Goal: Task Accomplishment & Management: Complete application form

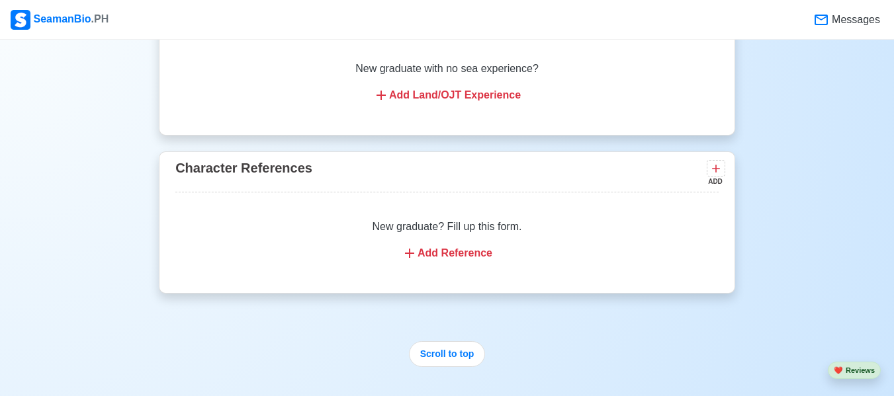
scroll to position [2597, 0]
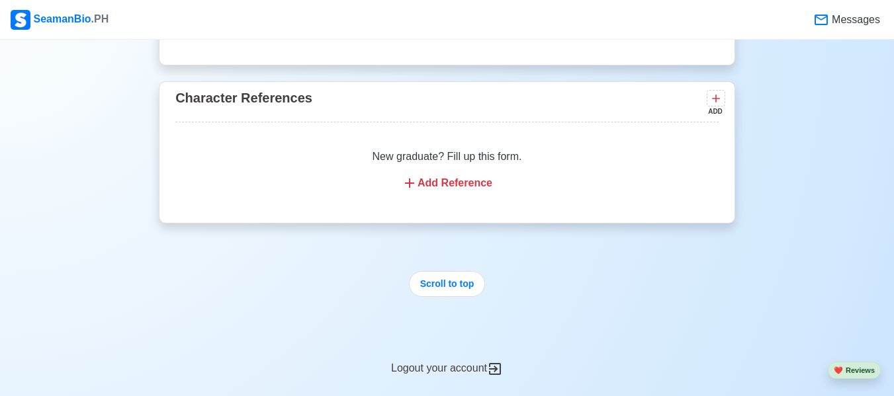
click at [452, 184] on div "Add Reference" at bounding box center [446, 183] width 511 height 16
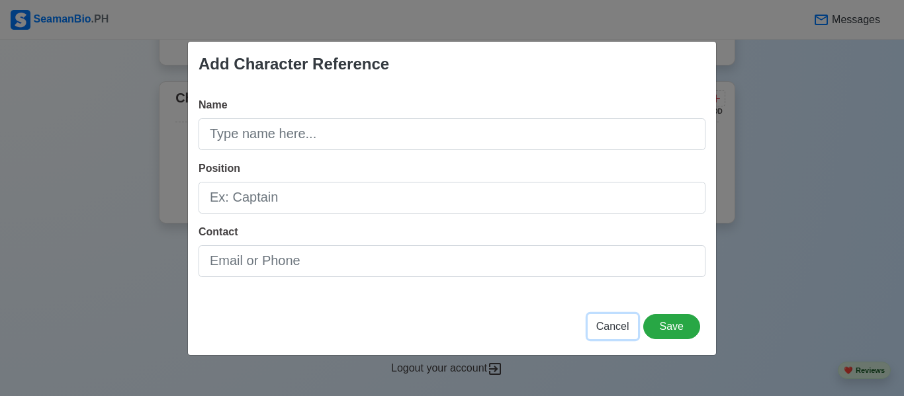
click at [622, 329] on span "Cancel" at bounding box center [612, 326] width 33 height 11
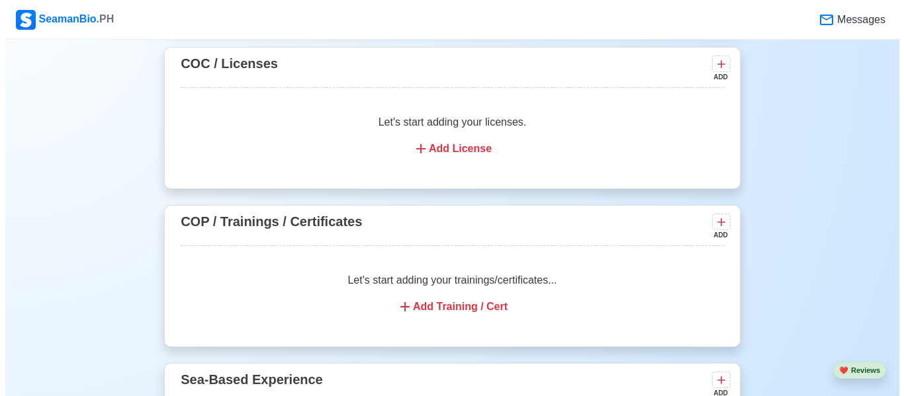
scroll to position [1972, 0]
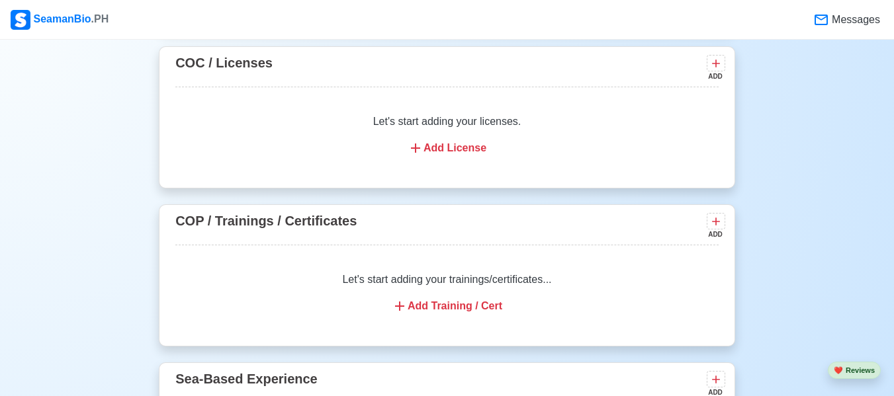
click at [492, 311] on div "Add Training / Cert" at bounding box center [446, 306] width 511 height 16
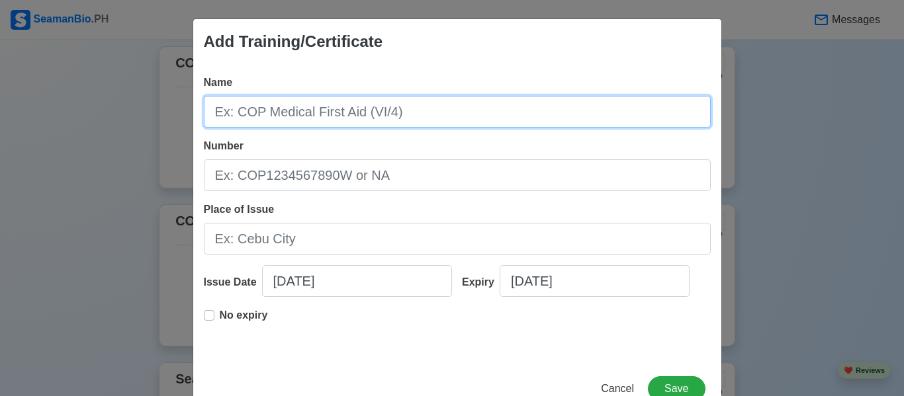
click at [337, 120] on input "Name" at bounding box center [457, 112] width 507 height 32
paste input "Basic Training (BT)"
click at [337, 120] on input "Basic Training (BT) Basic Training (BT)" at bounding box center [457, 112] width 507 height 32
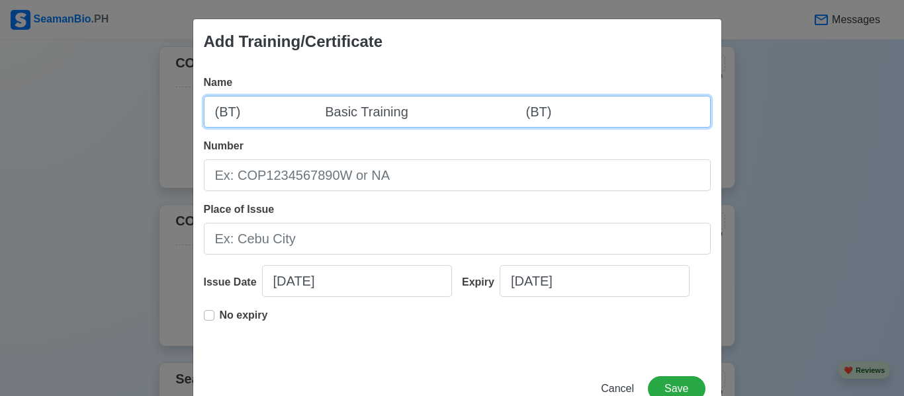
click at [325, 120] on input "(BT) Basic Training (BT)" at bounding box center [457, 112] width 507 height 32
click at [412, 116] on input "Basic Training (BT)" at bounding box center [457, 112] width 507 height 32
drag, startPoint x: 324, startPoint y: 117, endPoint x: 521, endPoint y: 238, distance: 231.3
click at [521, 238] on div "Name Basic Training (BT) Number Place of Issue Issue Date [DATE] Expiry [DATE] …" at bounding box center [457, 212] width 528 height 296
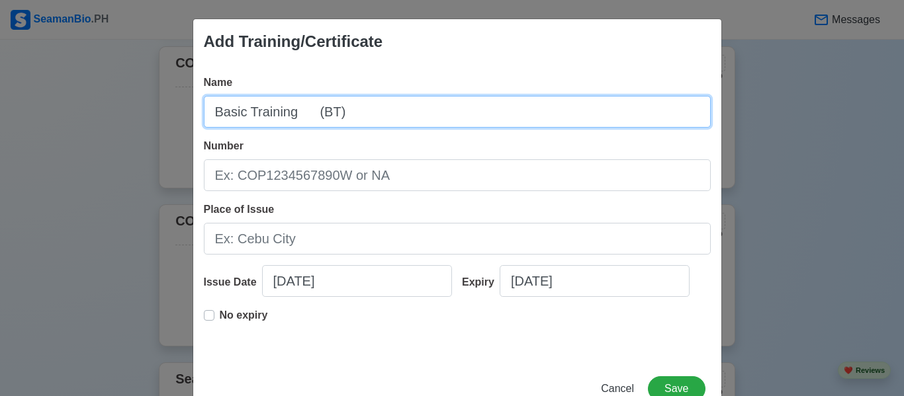
type input "Basic Training (BT)"
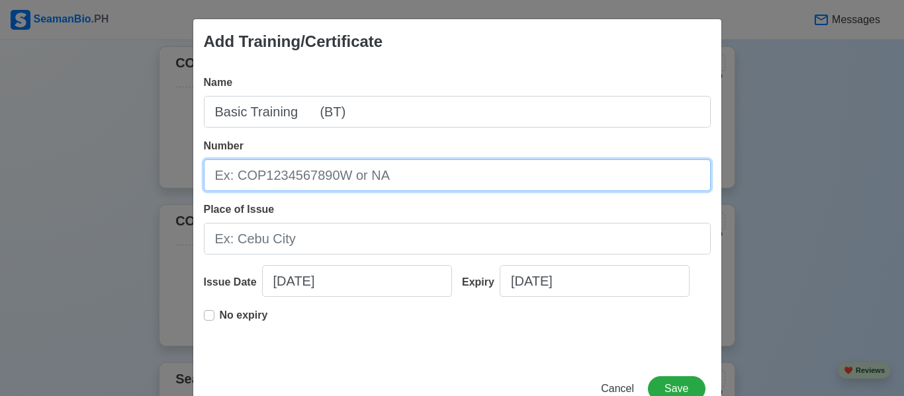
click at [362, 170] on input "Number" at bounding box center [457, 175] width 507 height 32
paste input "CAV-BT-004-03250499"
type input "CAV-BT-004-03250499"
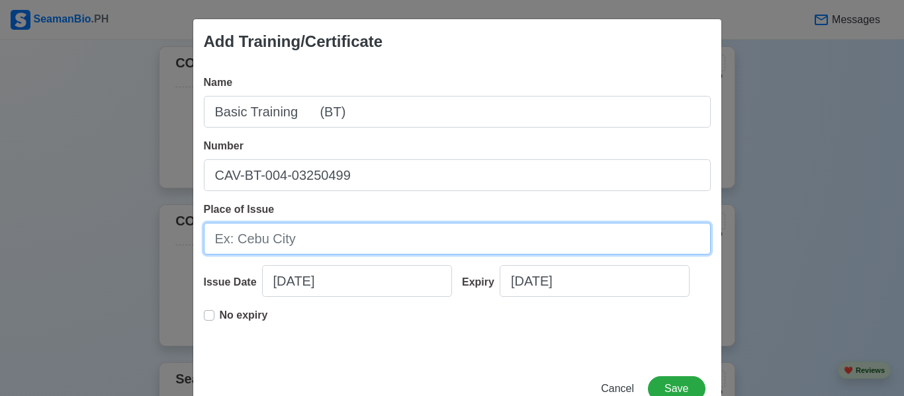
click at [338, 232] on input "Place of Issue" at bounding box center [457, 239] width 507 height 32
paste input "Far East Maritime Foundation INC."
type input "Far East Maritime Foundation INC."
